Goal: Task Accomplishment & Management: Use online tool/utility

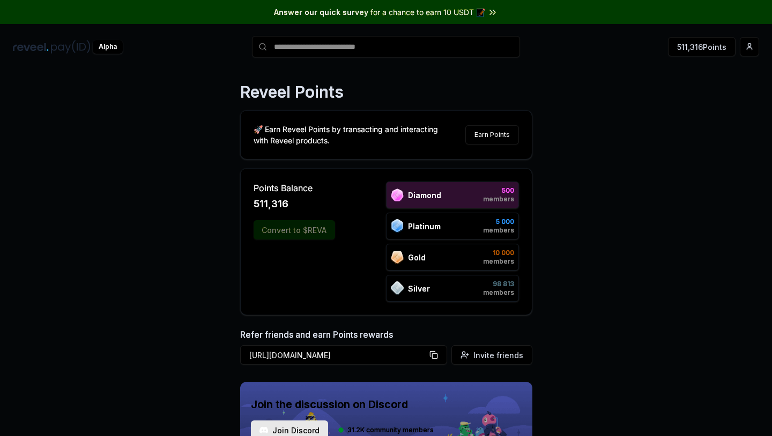
click at [217, 48] on div "Alpha" at bounding box center [132, 46] width 239 height 13
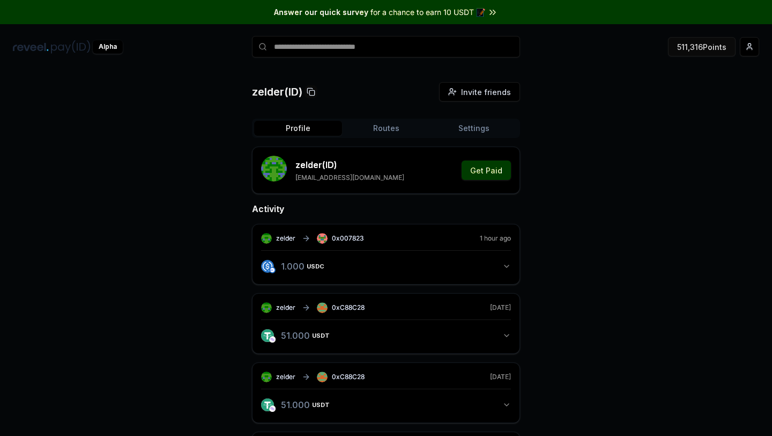
click at [711, 46] on button "511,316 Points" at bounding box center [702, 46] width 68 height 19
